Goal: Download file/media

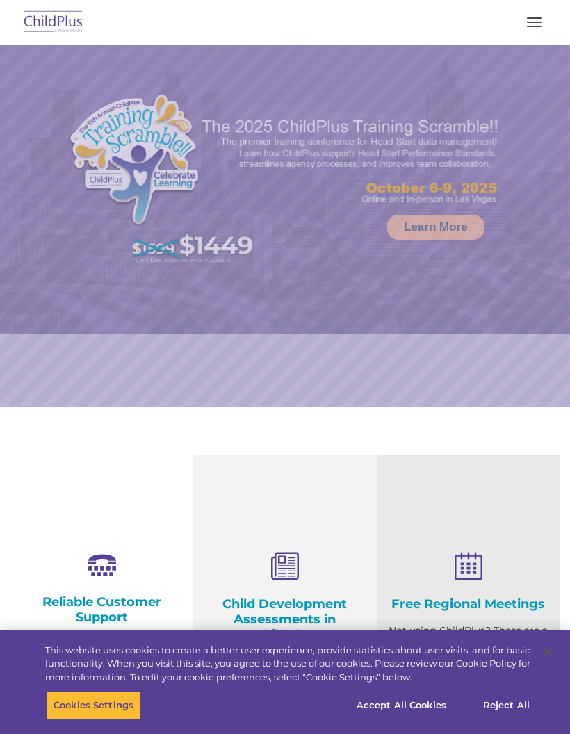
select select "MEDIUM"
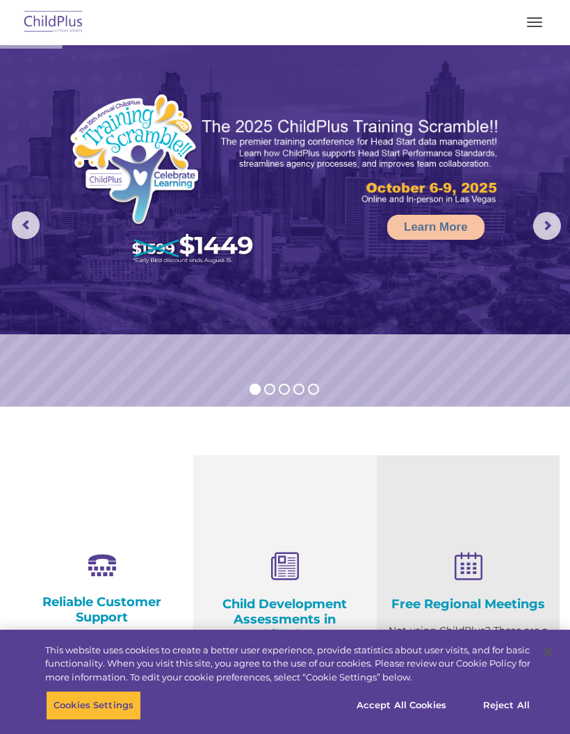
click at [538, 22] on span "button" at bounding box center [534, 22] width 15 height 1
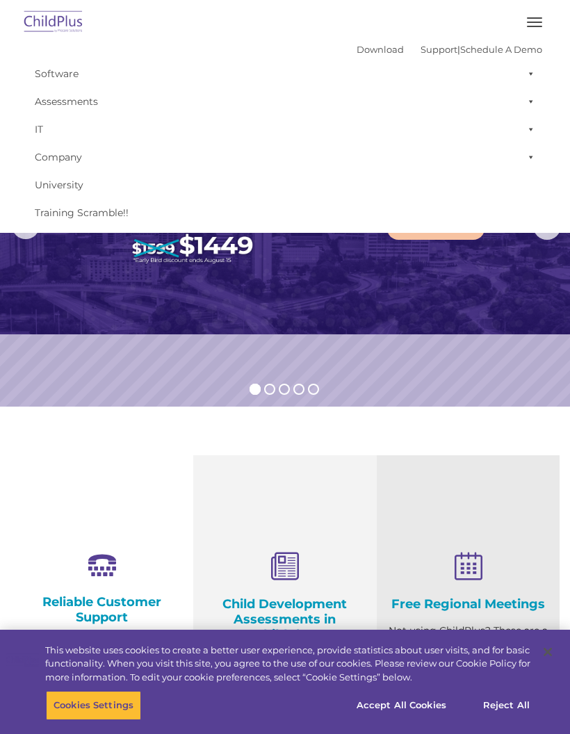
click at [530, 27] on button "button" at bounding box center [534, 22] width 29 height 22
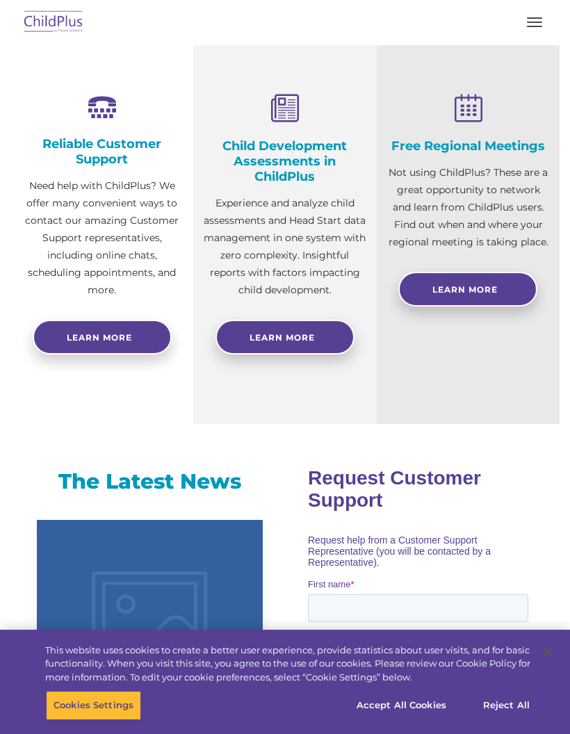
scroll to position [412, 0]
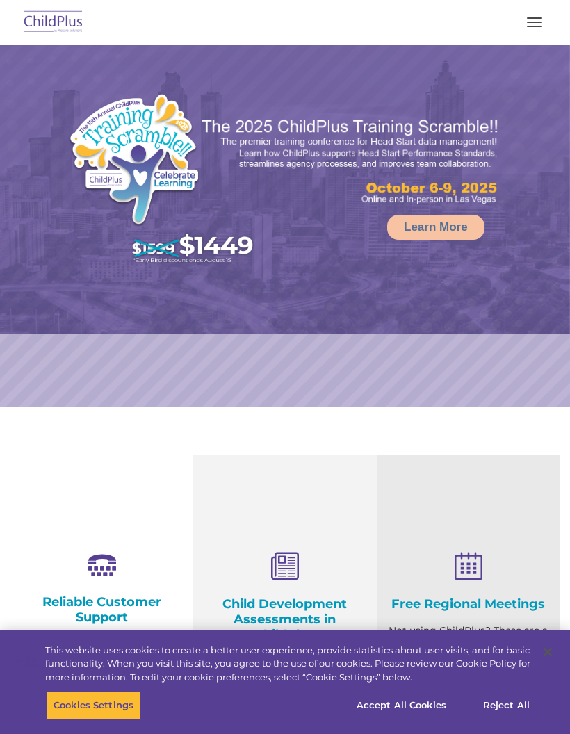
select select "MEDIUM"
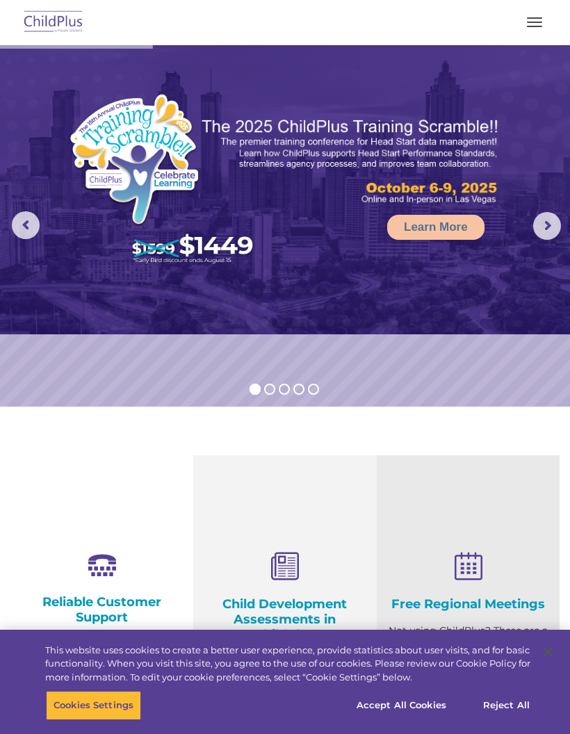
click at [535, 20] on button "button" at bounding box center [534, 22] width 29 height 22
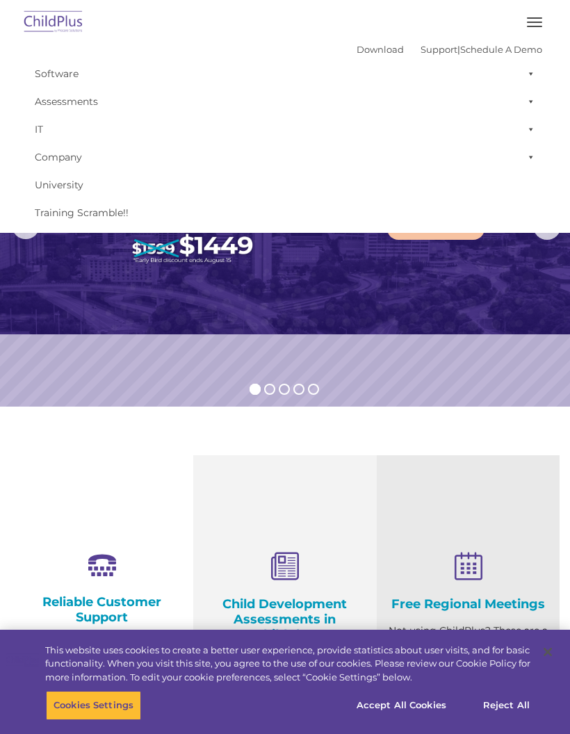
click at [536, 22] on span "button" at bounding box center [534, 22] width 15 height 1
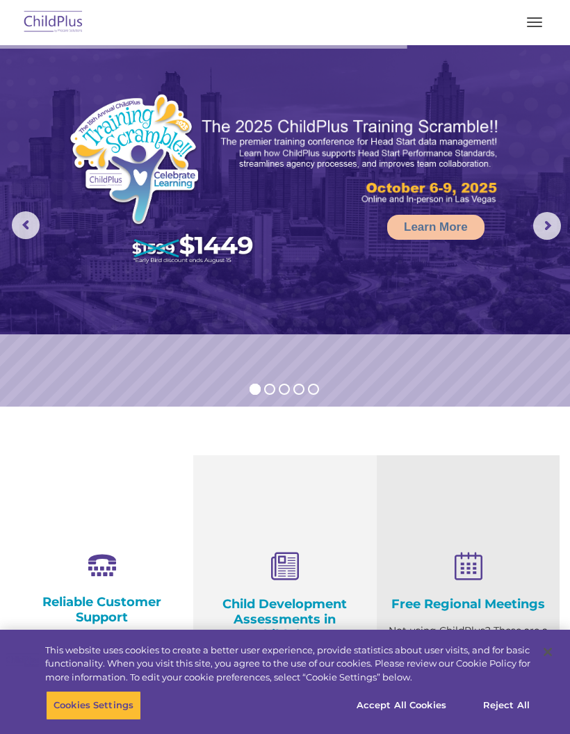
click at [531, 22] on span "button" at bounding box center [534, 22] width 15 height 1
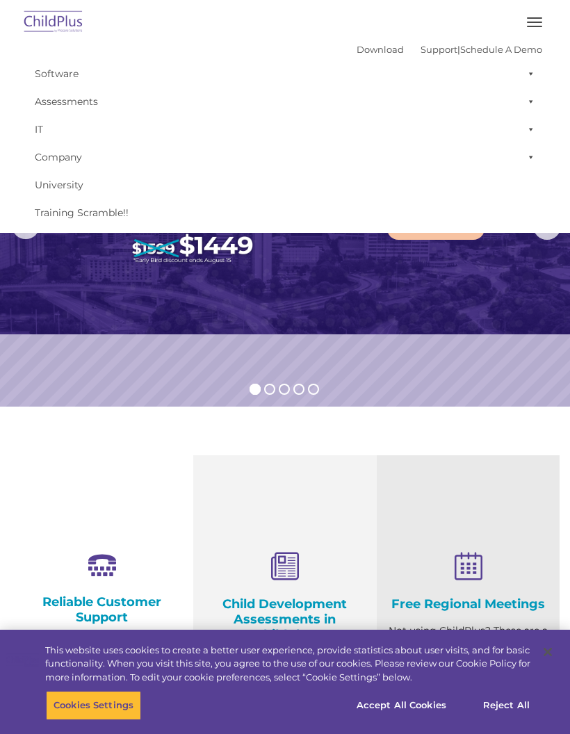
click at [534, 72] on span at bounding box center [528, 74] width 14 height 28
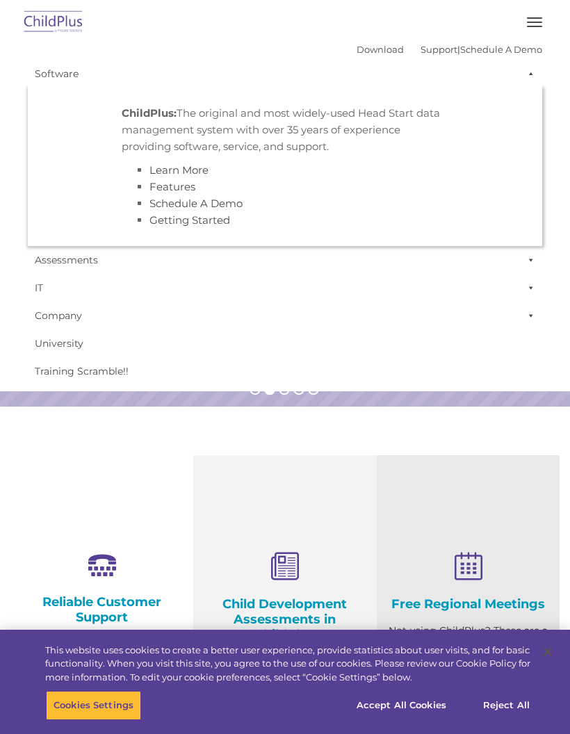
click at [533, 76] on span at bounding box center [528, 74] width 14 height 28
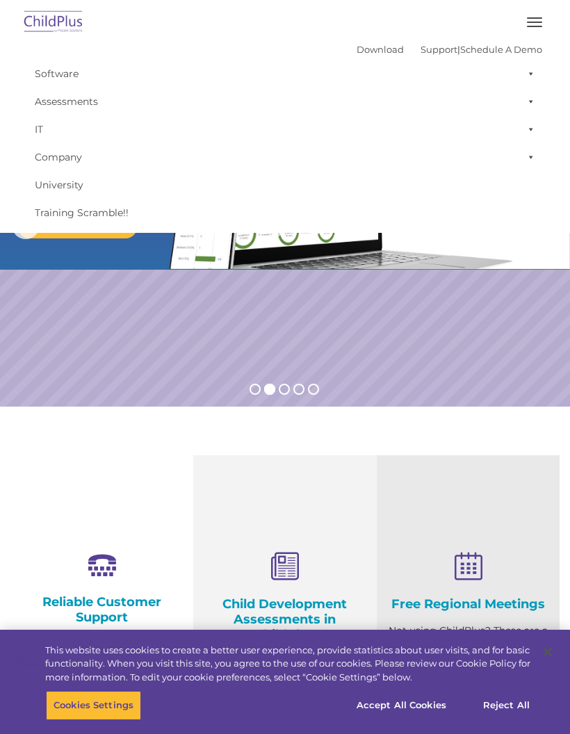
click at [529, 102] on span at bounding box center [528, 102] width 14 height 28
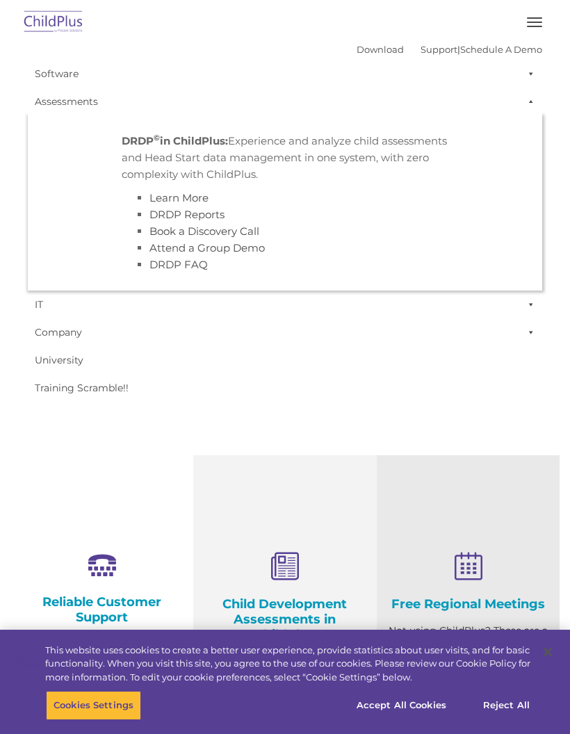
click at [532, 104] on span at bounding box center [528, 102] width 14 height 28
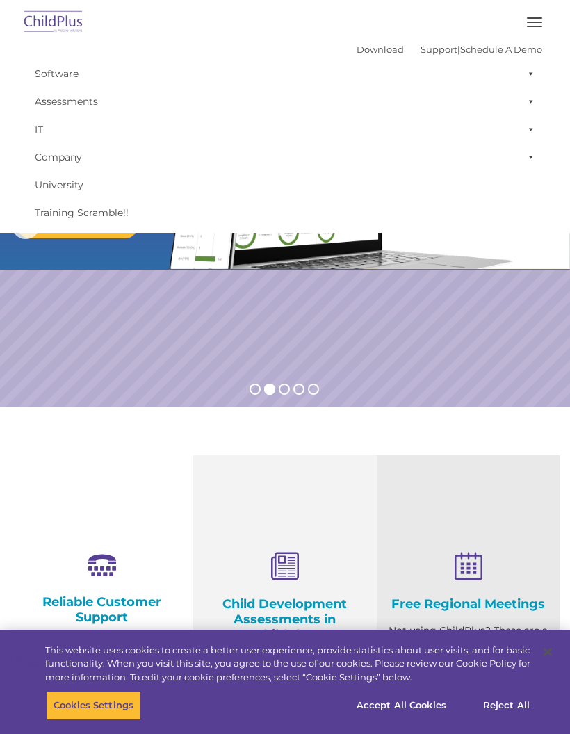
click at [531, 133] on span at bounding box center [528, 129] width 14 height 28
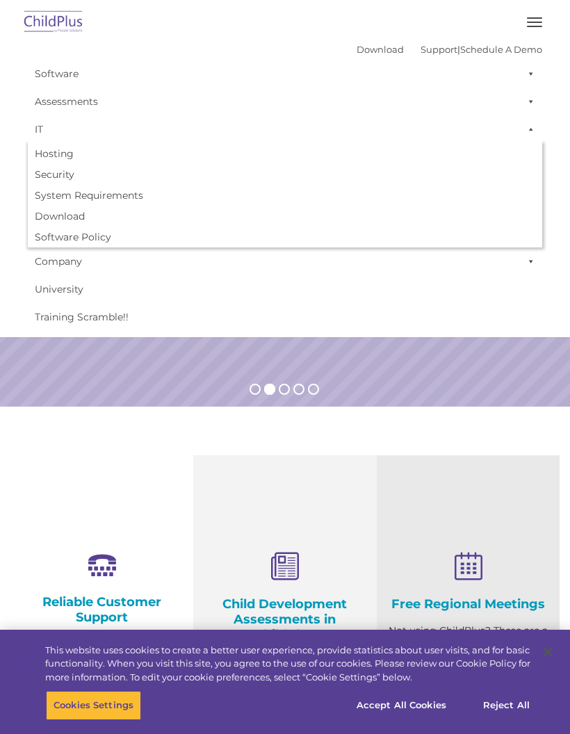
click at [531, 128] on span at bounding box center [528, 129] width 14 height 28
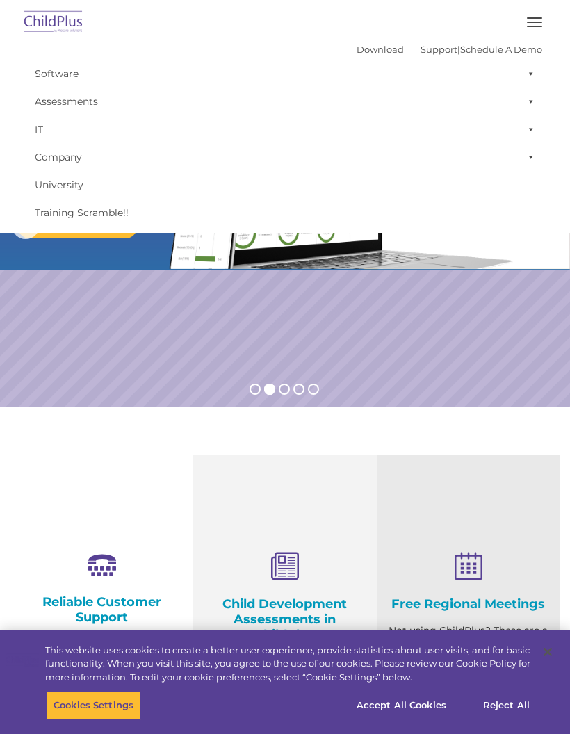
click at [534, 160] on span at bounding box center [528, 157] width 14 height 28
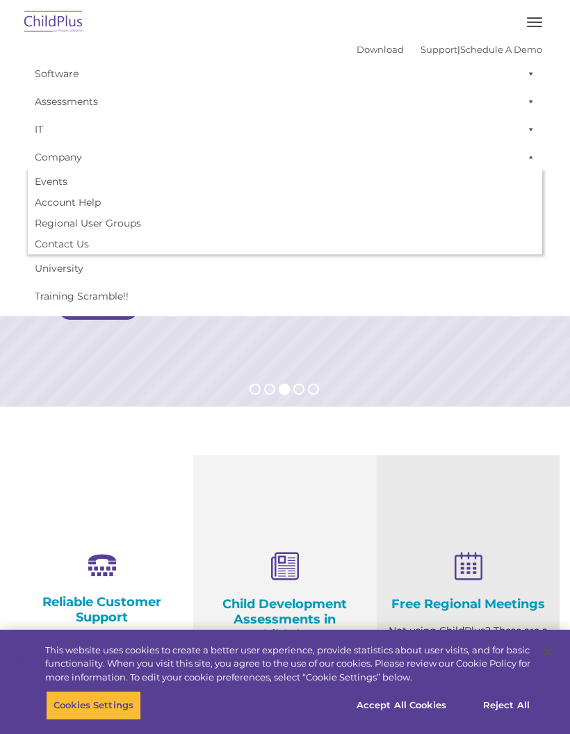
click at [87, 207] on link "Account Help" at bounding box center [285, 202] width 514 height 21
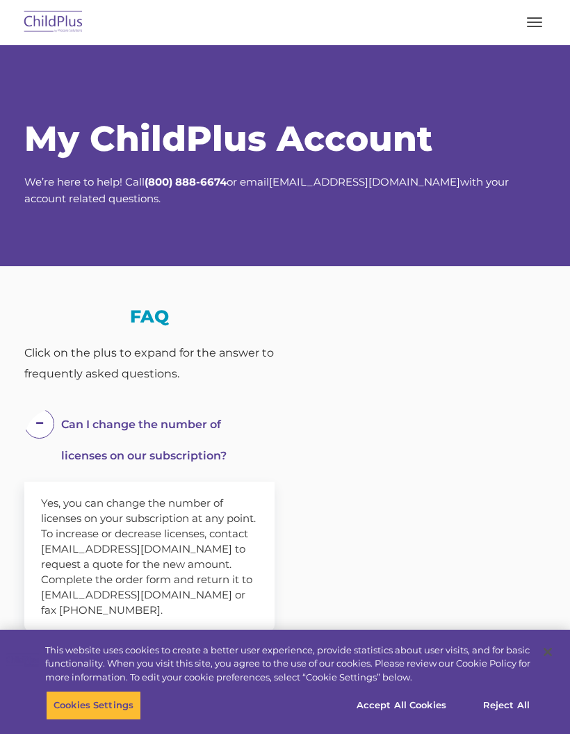
select select "MEDIUM"
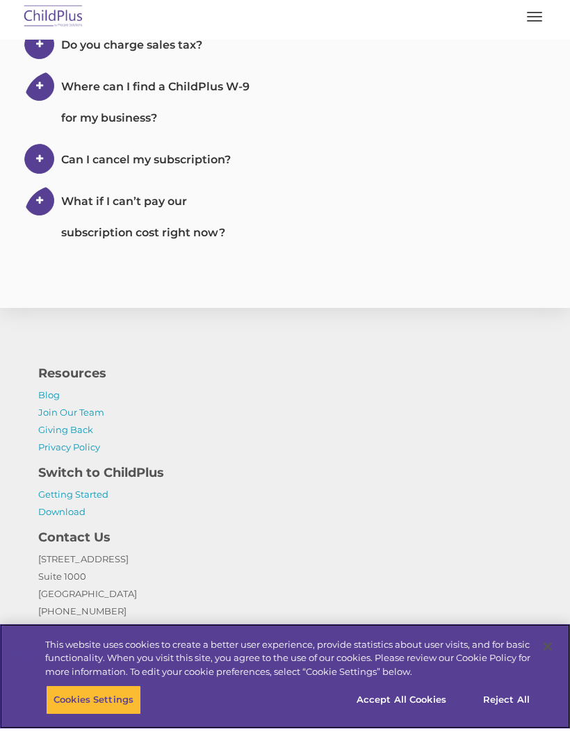
scroll to position [1101, 0]
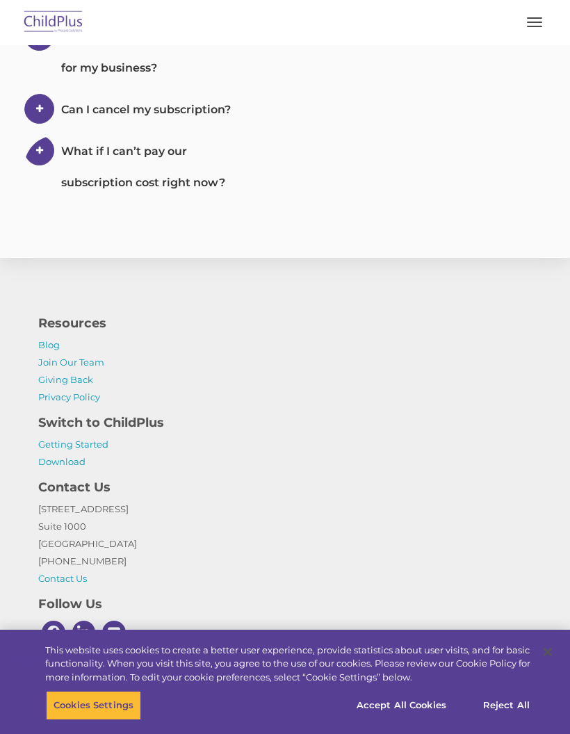
click at [102, 448] on link "Getting Started" at bounding box center [73, 443] width 70 height 11
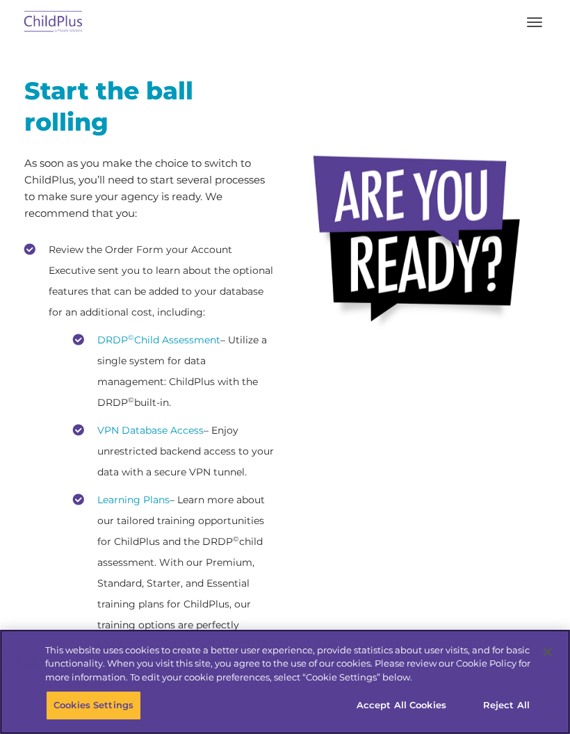
scroll to position [253, 0]
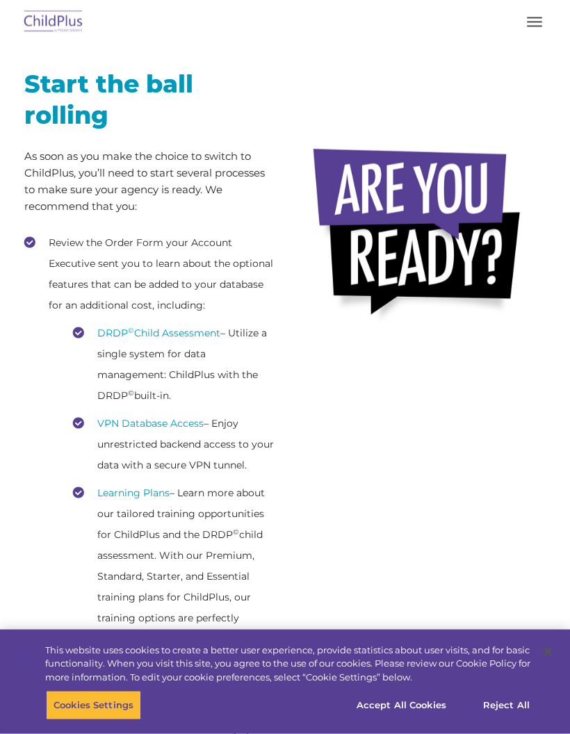
click at [195, 334] on link "DRDP © Child Assessment" at bounding box center [158, 333] width 123 height 13
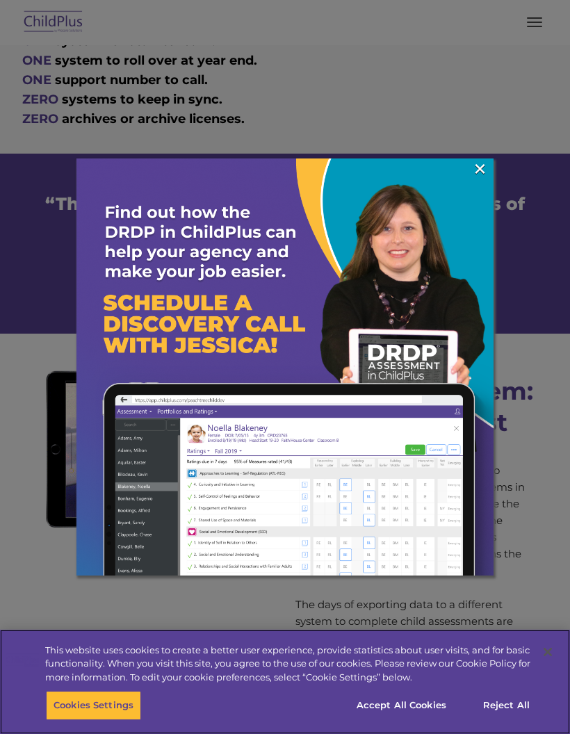
scroll to position [1109, 0]
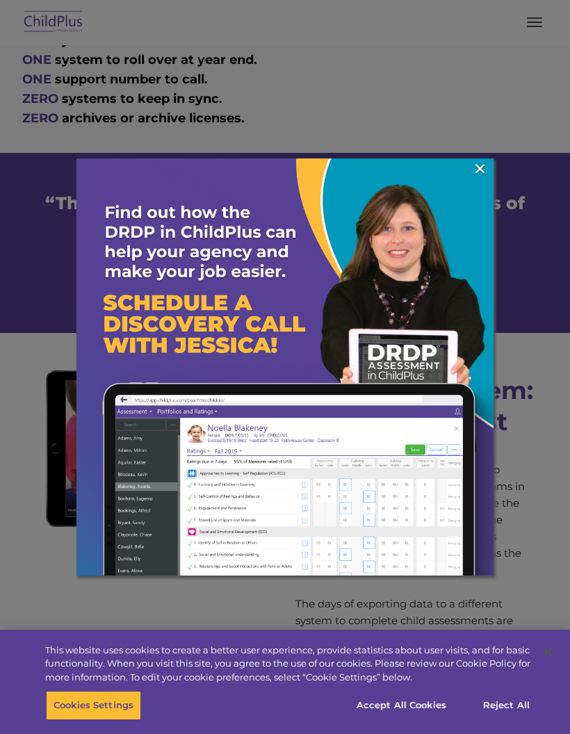
click at [480, 170] on link "×" at bounding box center [480, 169] width 16 height 14
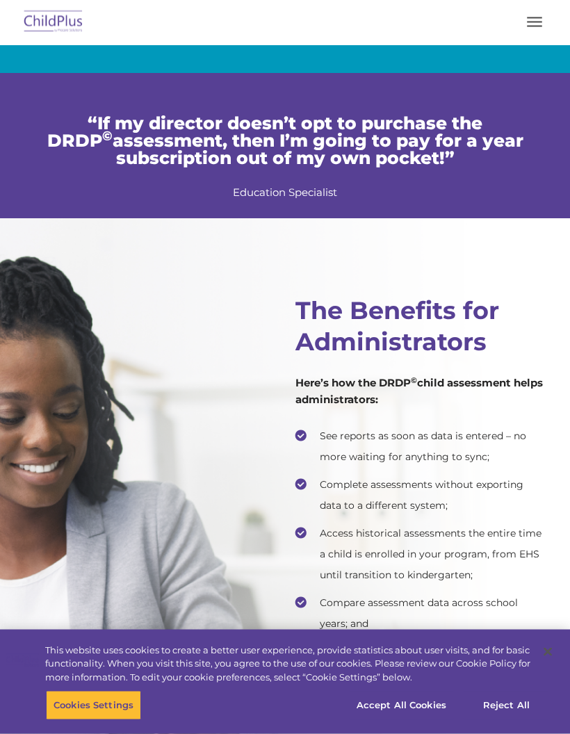
scroll to position [3050, 0]
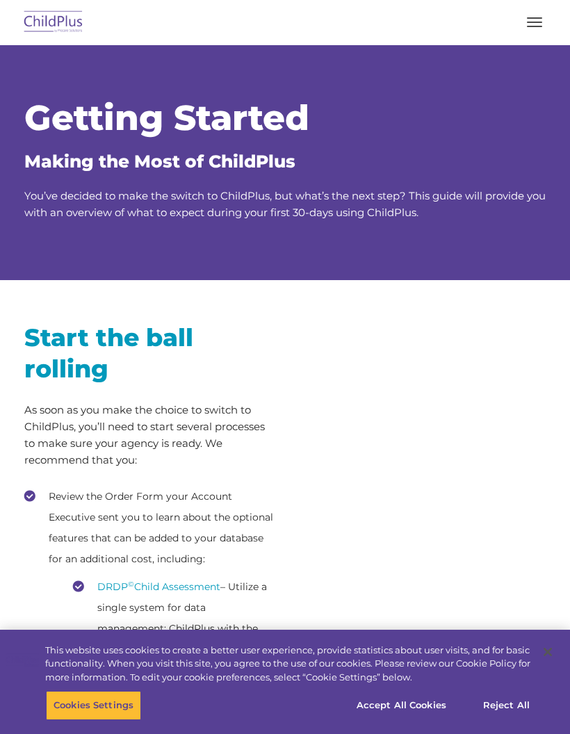
scroll to position [309, 0]
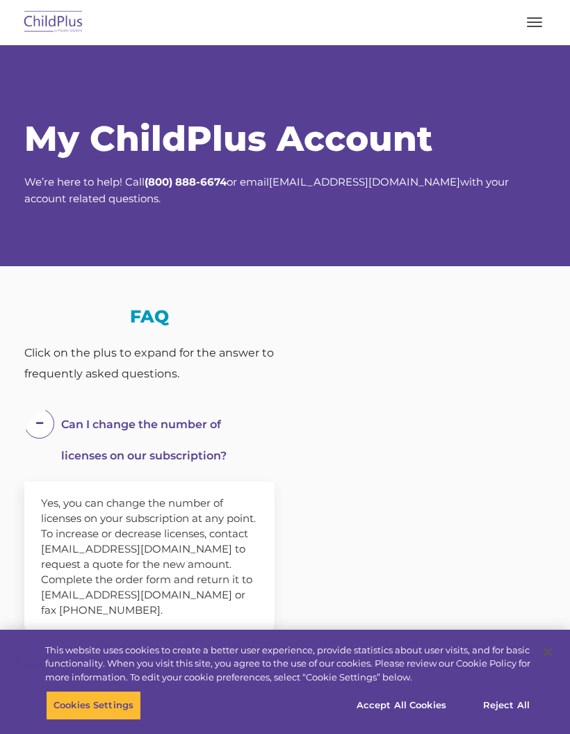
scroll to position [1101, 0]
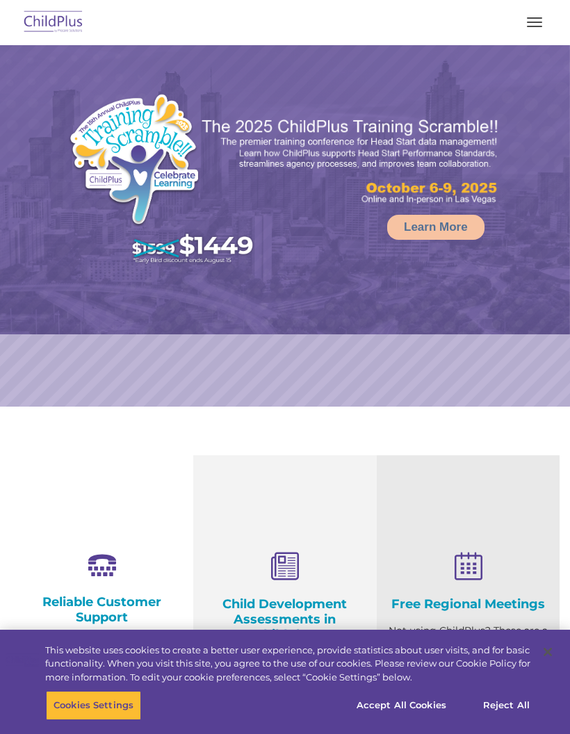
select select "MEDIUM"
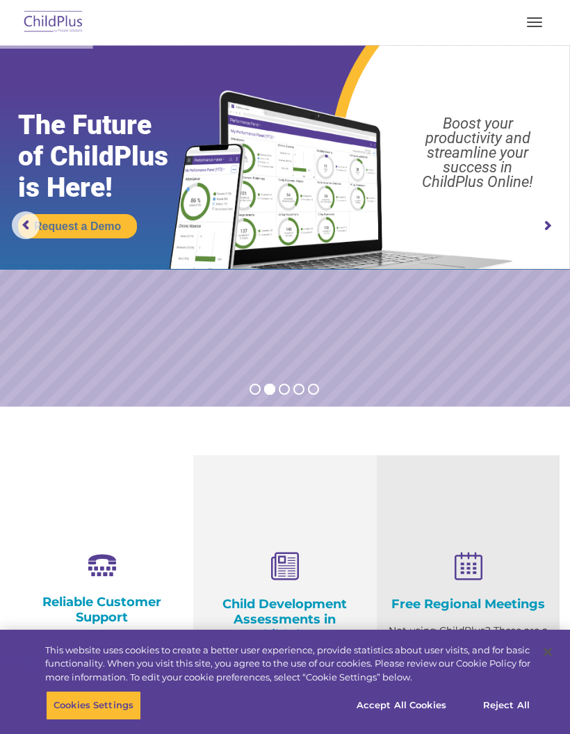
click at [538, 22] on span "button" at bounding box center [534, 22] width 15 height 1
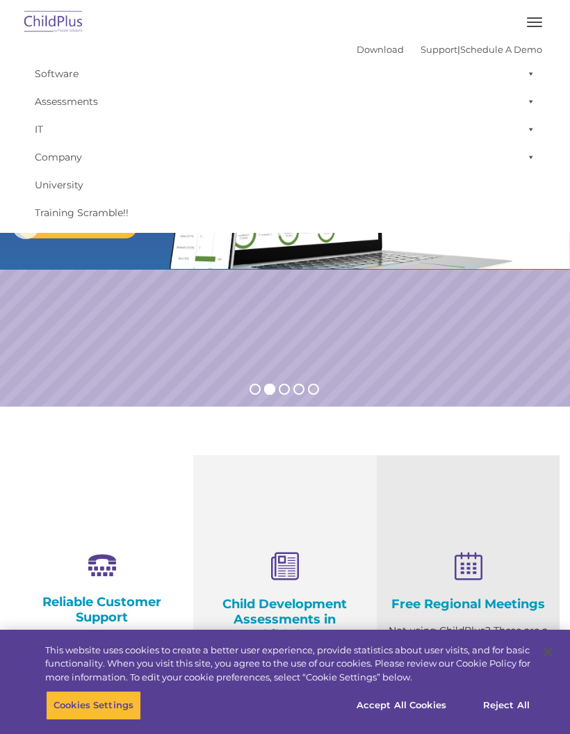
click at [532, 22] on span "button" at bounding box center [534, 22] width 15 height 1
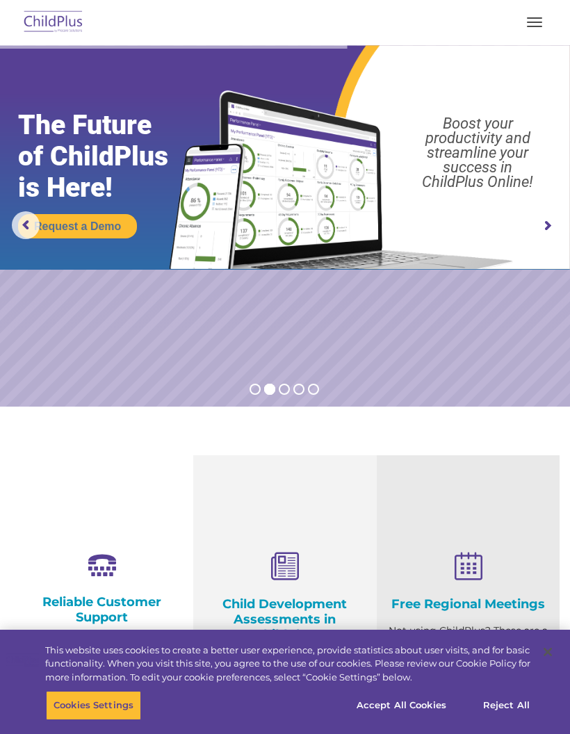
click at [536, 23] on button "button" at bounding box center [534, 22] width 29 height 22
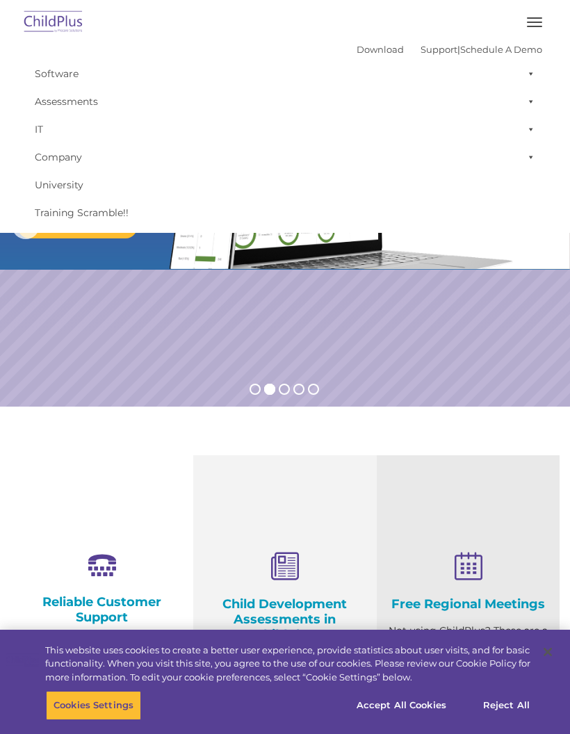
click at [356, 50] on link "Download" at bounding box center [379, 49] width 47 height 11
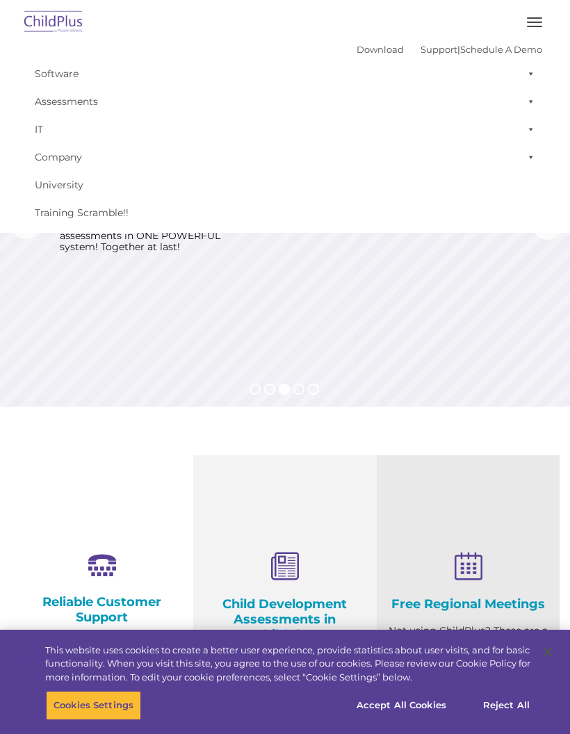
click at [359, 46] on link "Download" at bounding box center [379, 49] width 47 height 11
